Goal: Information Seeking & Learning: Understand process/instructions

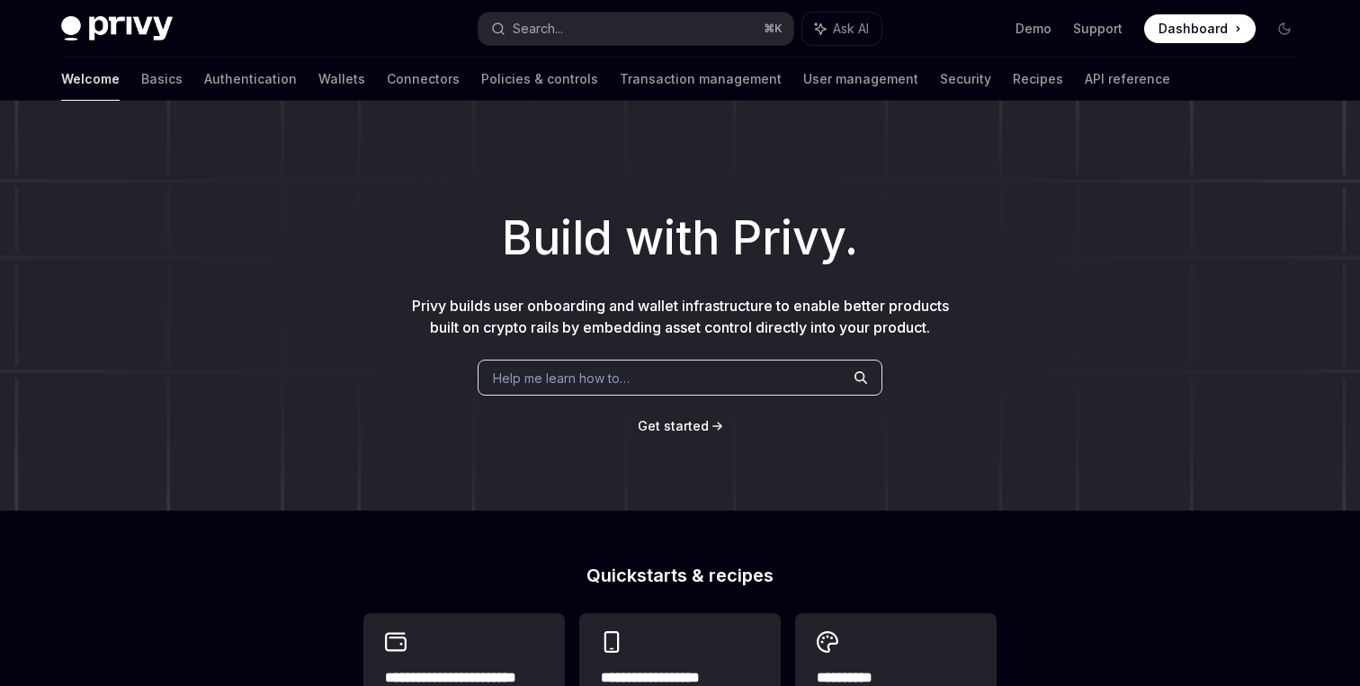
click at [318, 91] on link "Wallets" at bounding box center [341, 79] width 47 height 43
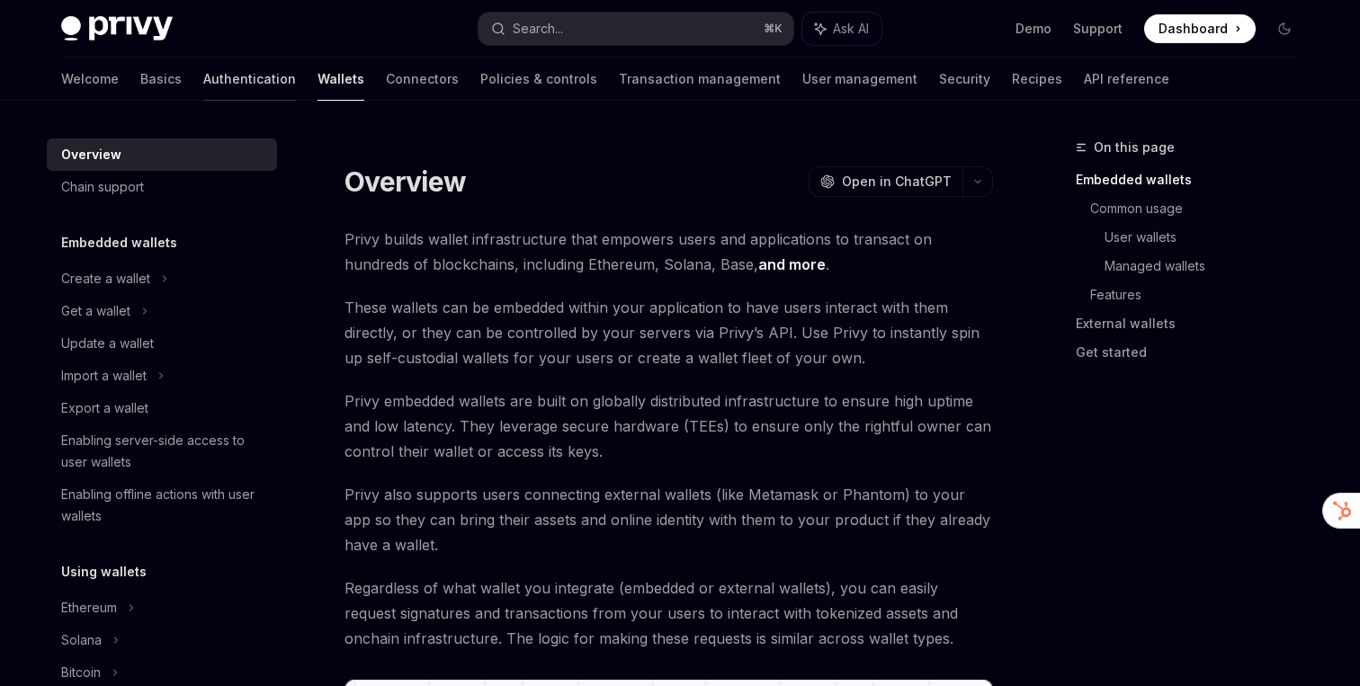
click at [203, 69] on link "Authentication" at bounding box center [249, 79] width 93 height 43
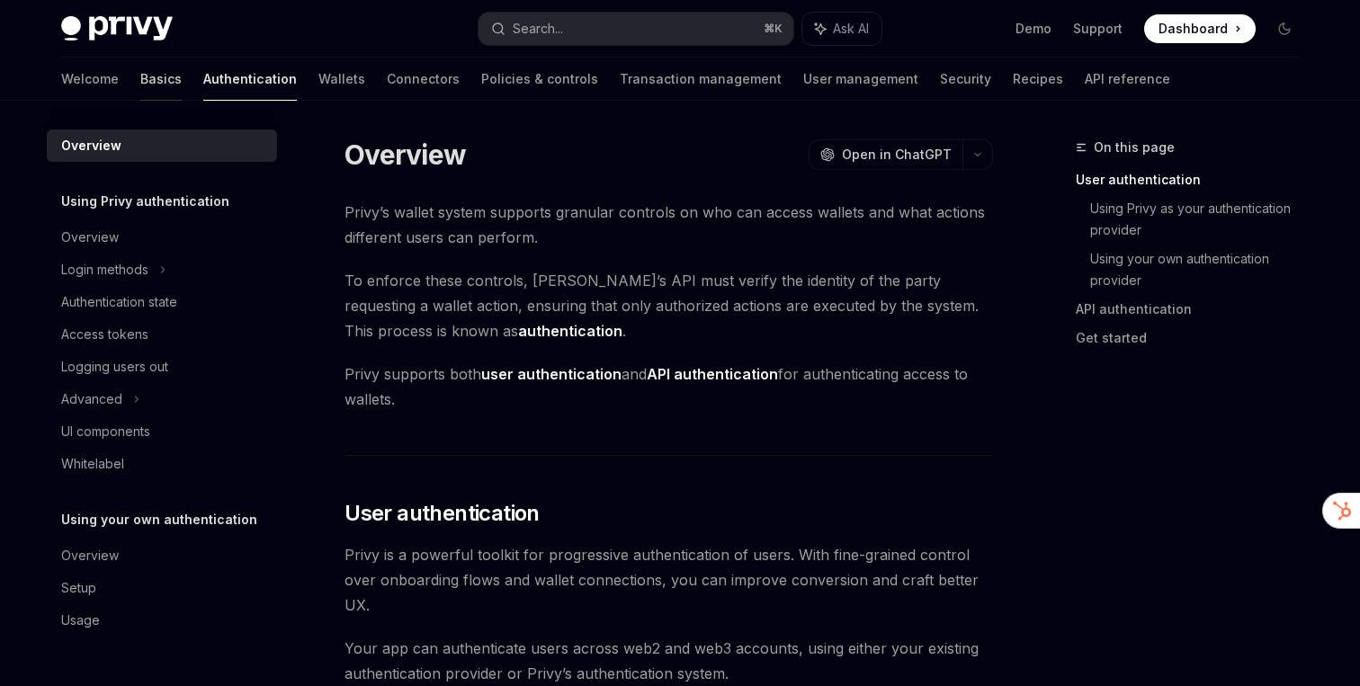
click at [140, 76] on link "Basics" at bounding box center [160, 79] width 41 height 43
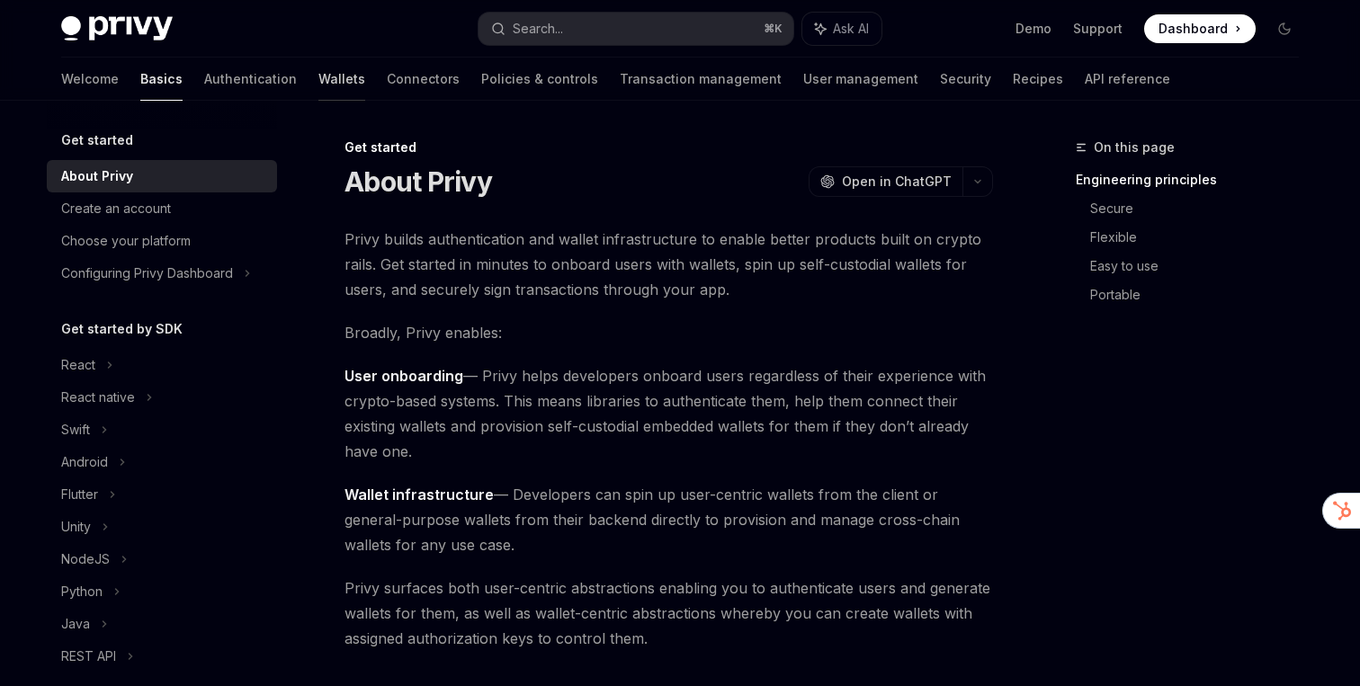
click at [318, 88] on link "Wallets" at bounding box center [341, 79] width 47 height 43
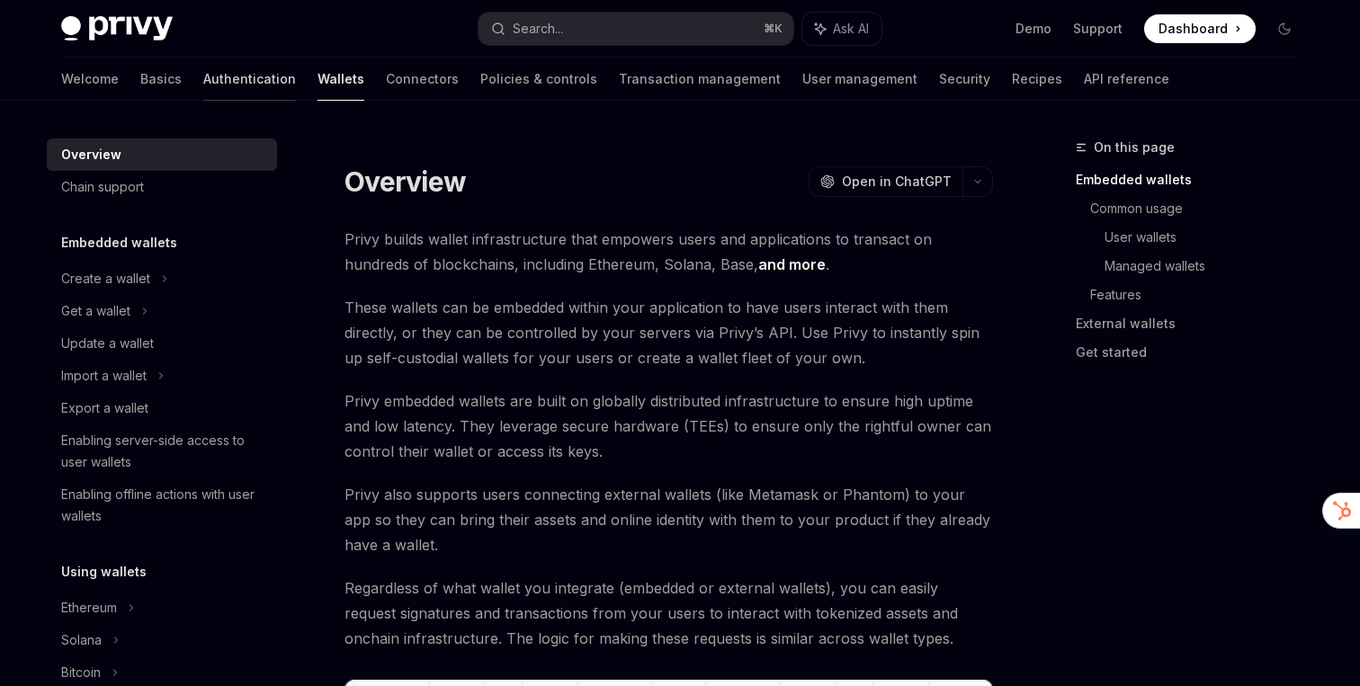
click at [203, 80] on link "Authentication" at bounding box center [249, 79] width 93 height 43
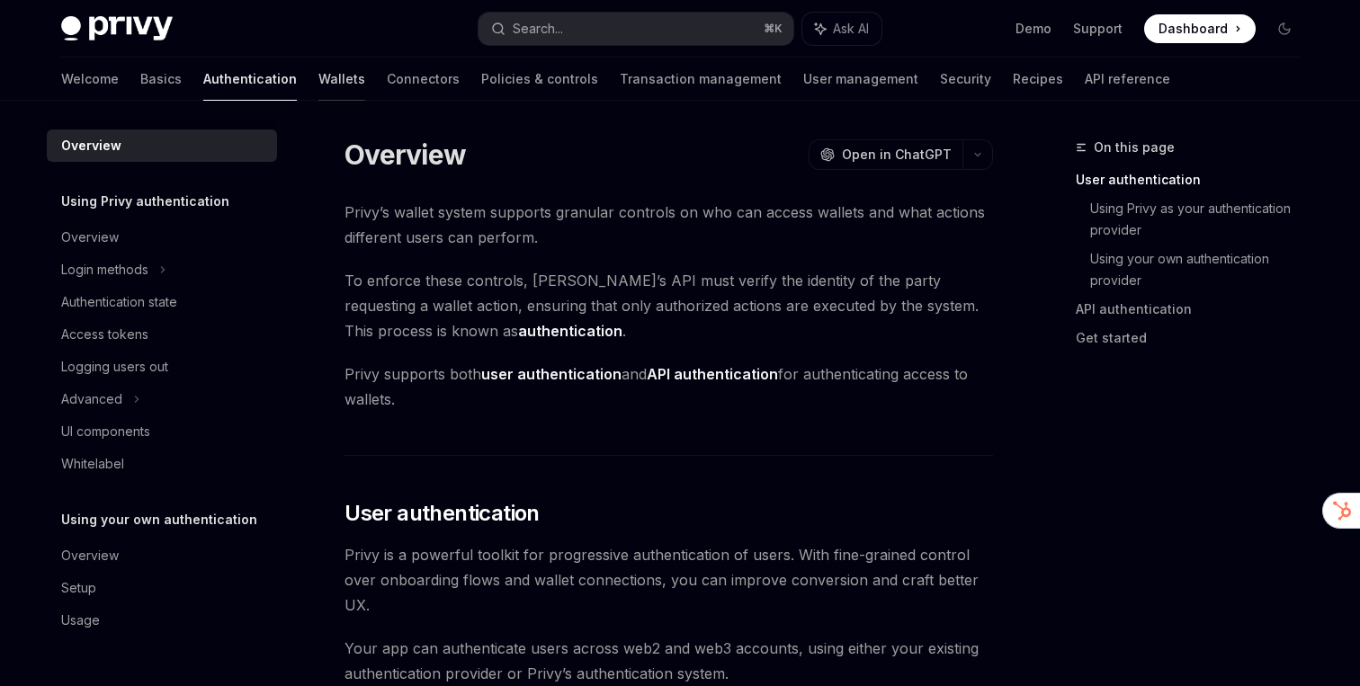
click at [318, 94] on link "Wallets" at bounding box center [341, 79] width 47 height 43
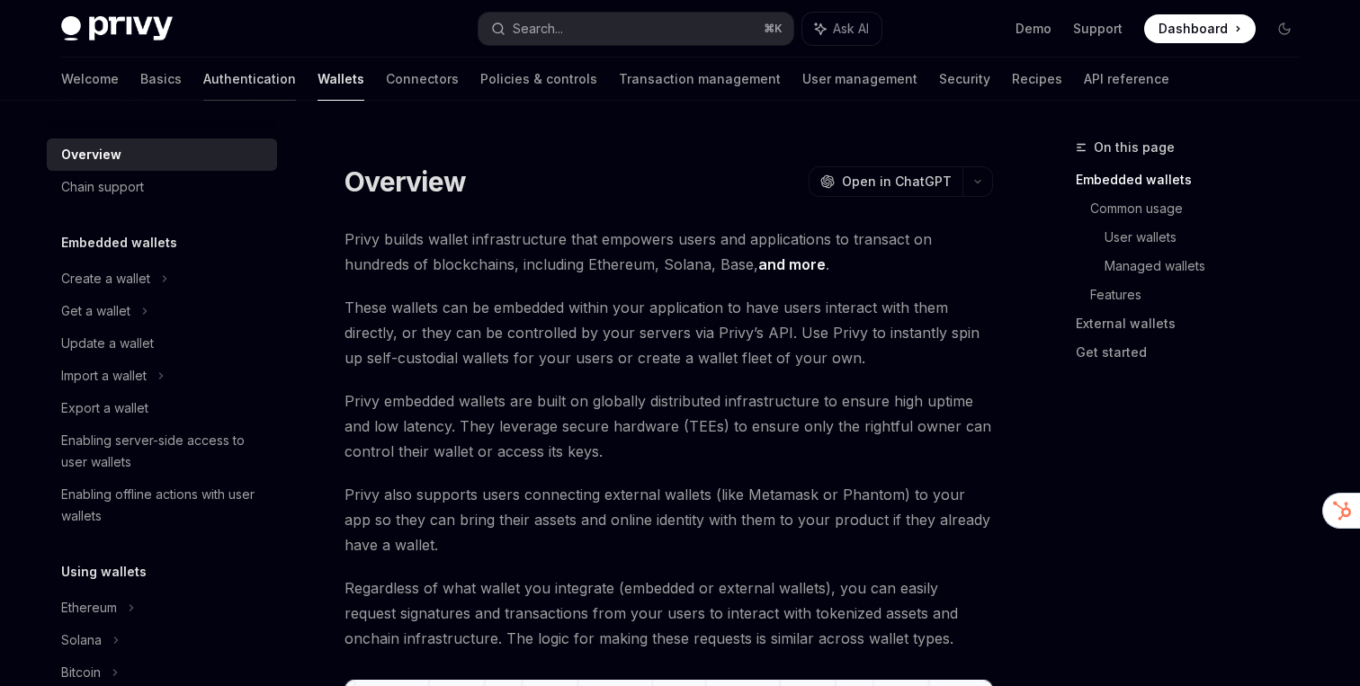
click at [203, 81] on link "Authentication" at bounding box center [249, 79] width 93 height 43
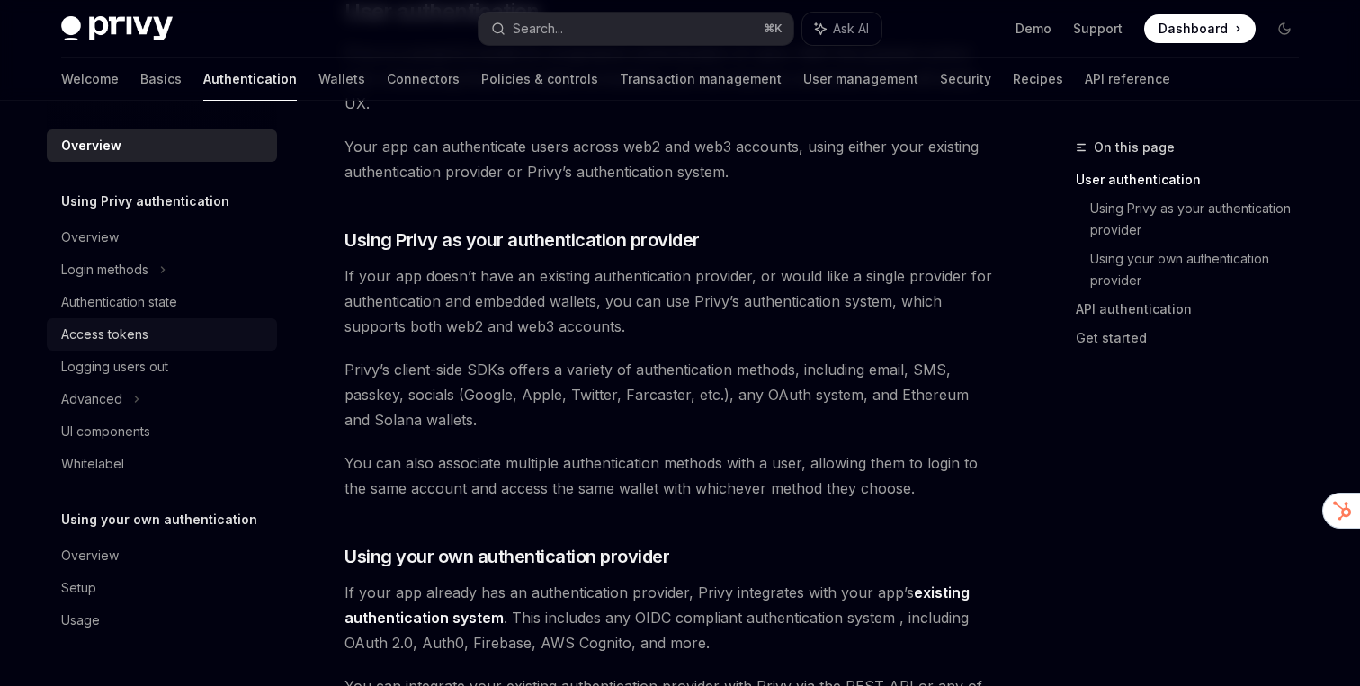
scroll to position [558, 0]
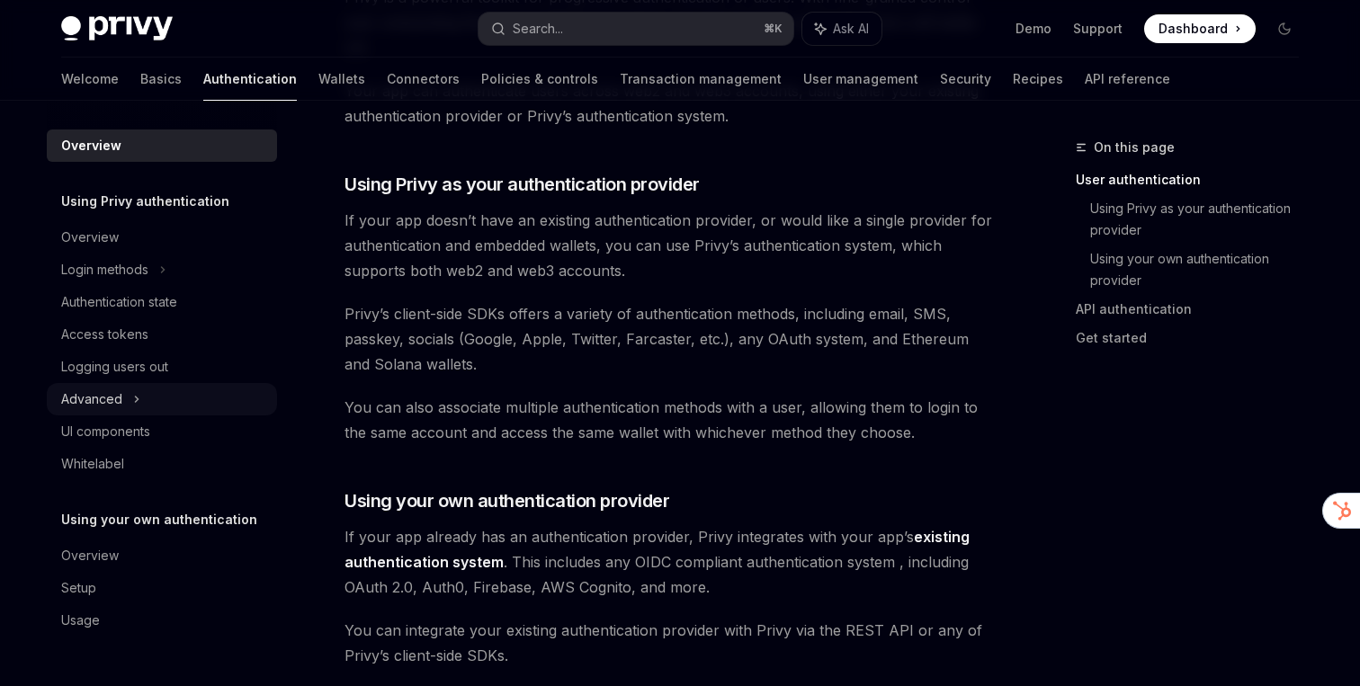
click at [112, 389] on div "Advanced" at bounding box center [91, 400] width 61 height 22
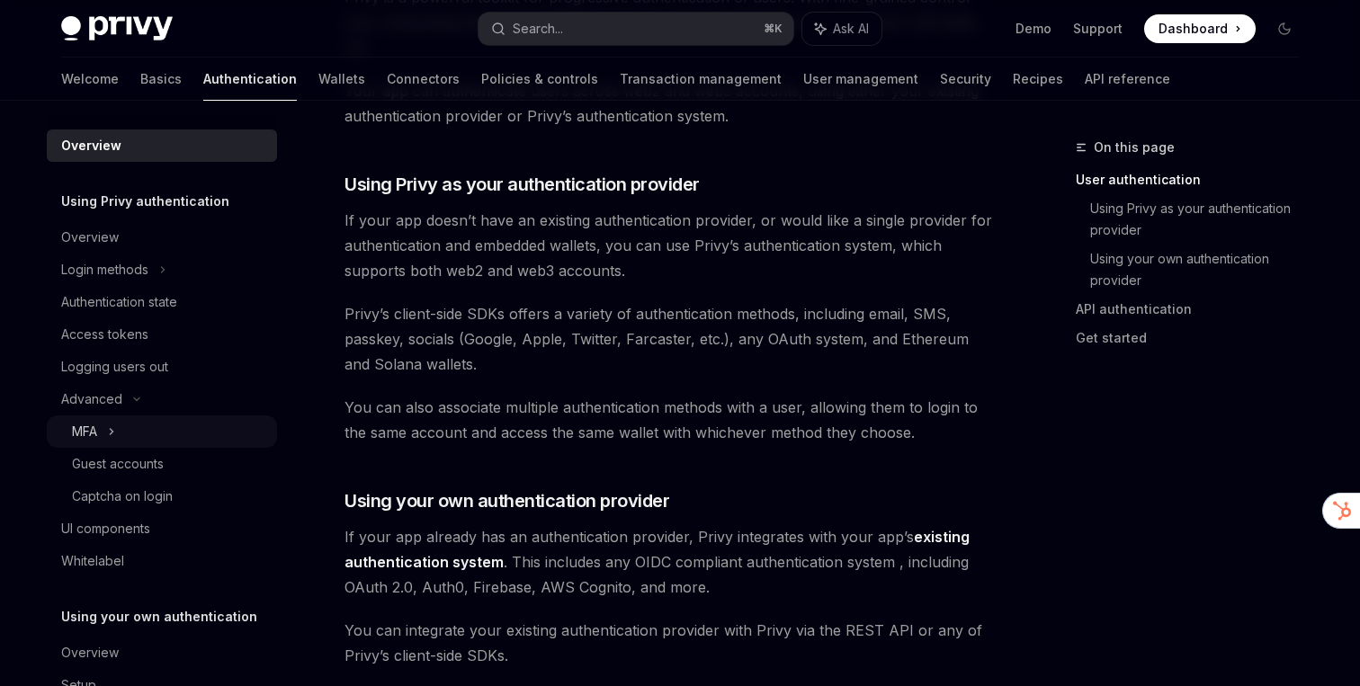
click at [119, 440] on div "MFA" at bounding box center [162, 432] width 230 height 32
type textarea "*"
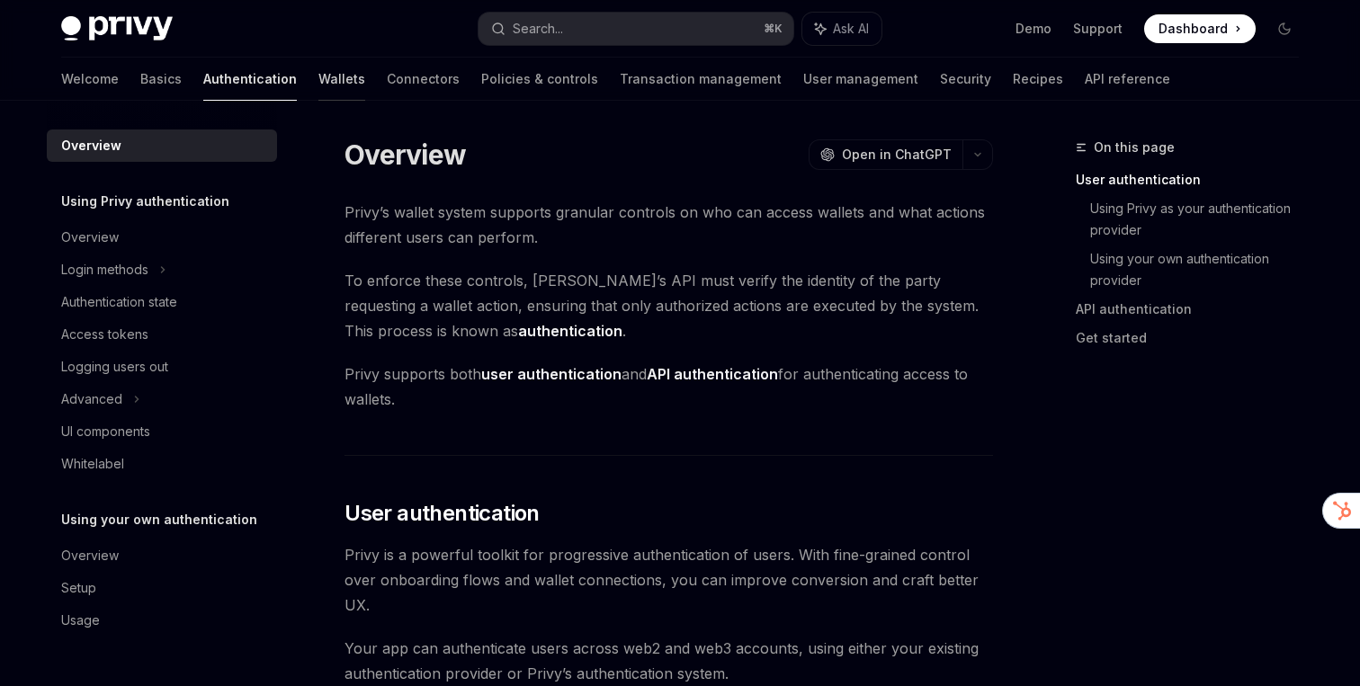
click at [318, 85] on link "Wallets" at bounding box center [341, 79] width 47 height 43
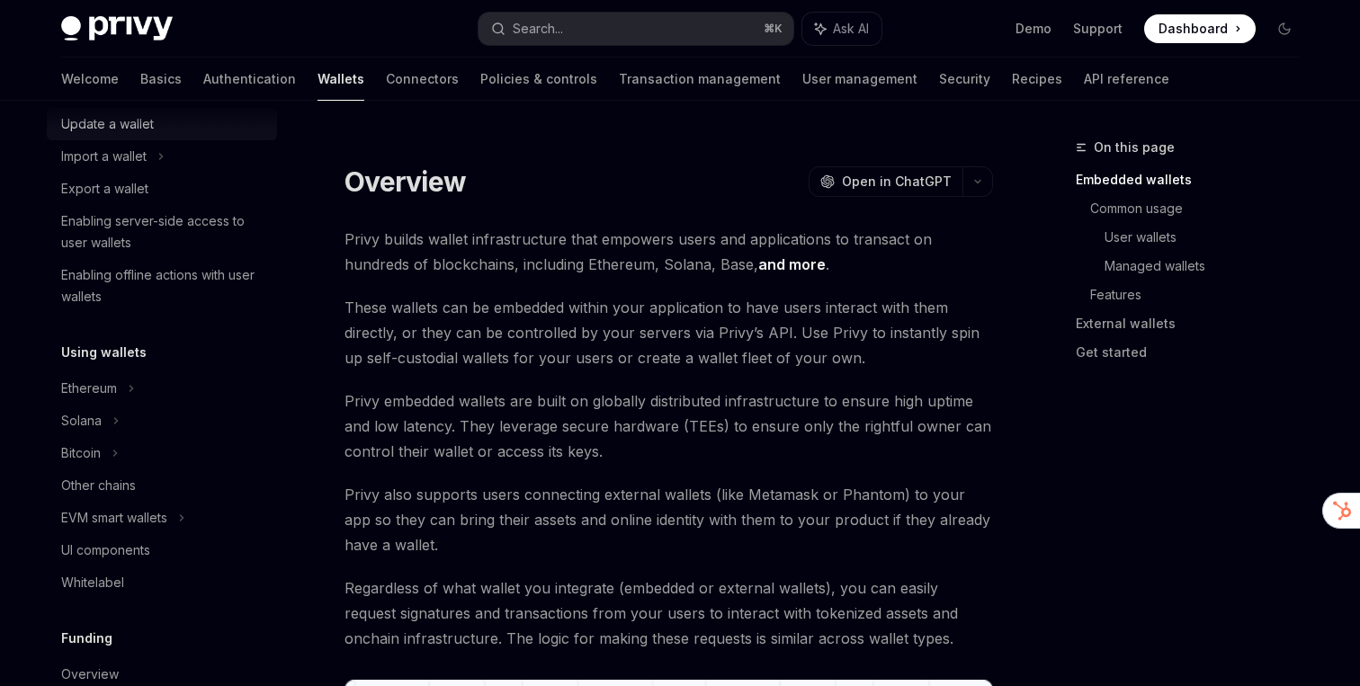
scroll to position [299, 0]
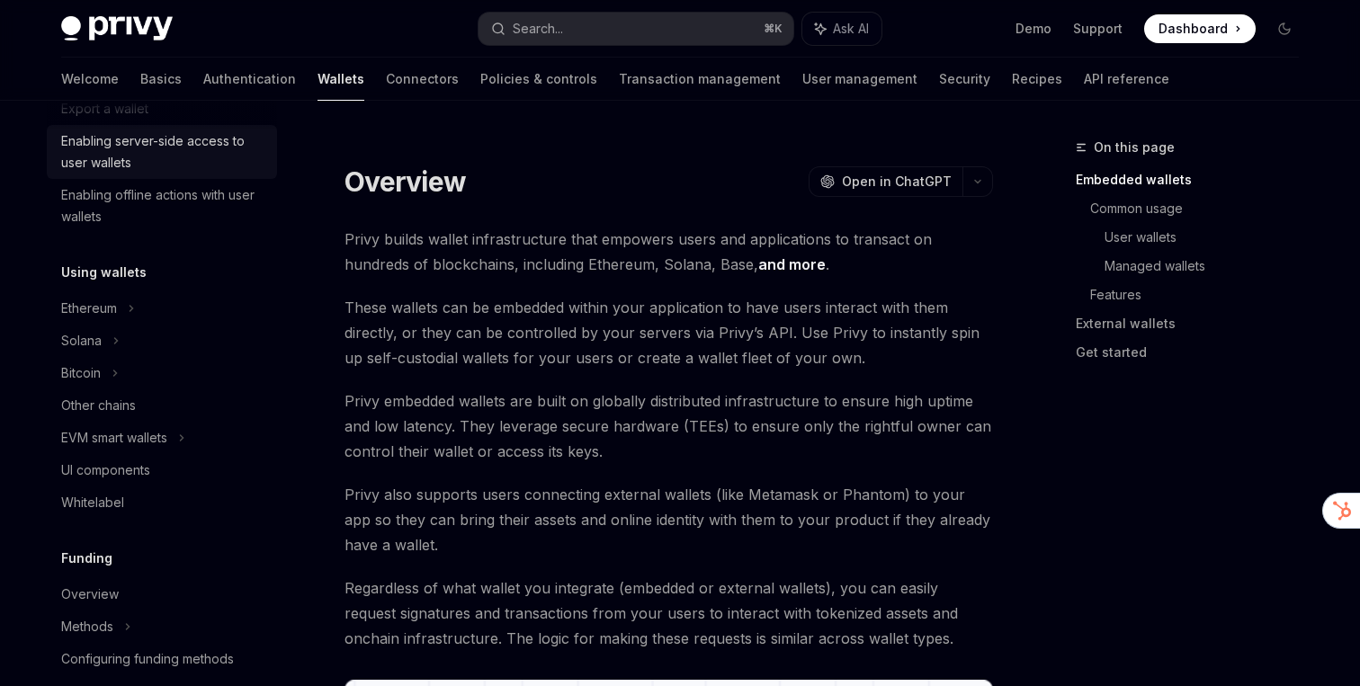
click at [175, 154] on div "Enabling server-side access to user wallets" at bounding box center [163, 151] width 205 height 43
type textarea "*"
